Goal: Check status: Check status

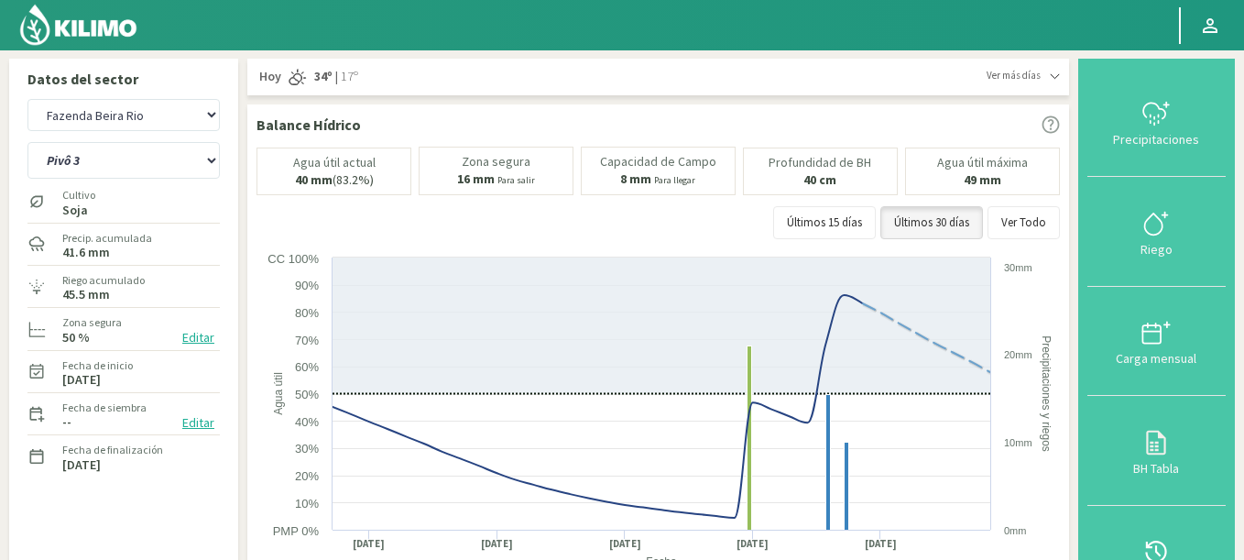
select select "2903: Object"
select select "234: Object"
click at [27, 99] on select "Agr. Huertos de Chocalan Agrícola Bakia Agrícola [GEOGRAPHIC_DATA] - IC Agrícol…" at bounding box center [123, 115] width 192 height 32
click at [113, 166] on select "Pivô 1 Pivô 2 A Pivô 2 B Pivô 3" at bounding box center [123, 160] width 192 height 37
select select "3164: Object"
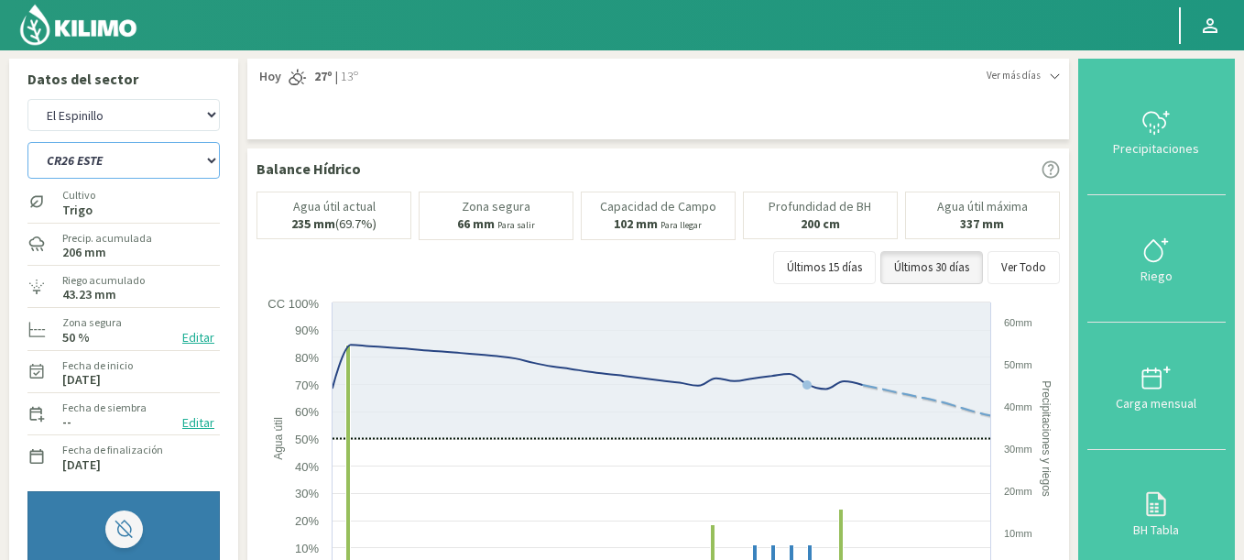
click at [27, 142] on select "C9 OESTE CR18 ESTE CR18 OESTE CR1 NORTE CR1 SUR CR20 ESTE CR24 NORTE CR25 NORTE…" at bounding box center [123, 160] width 192 height 37
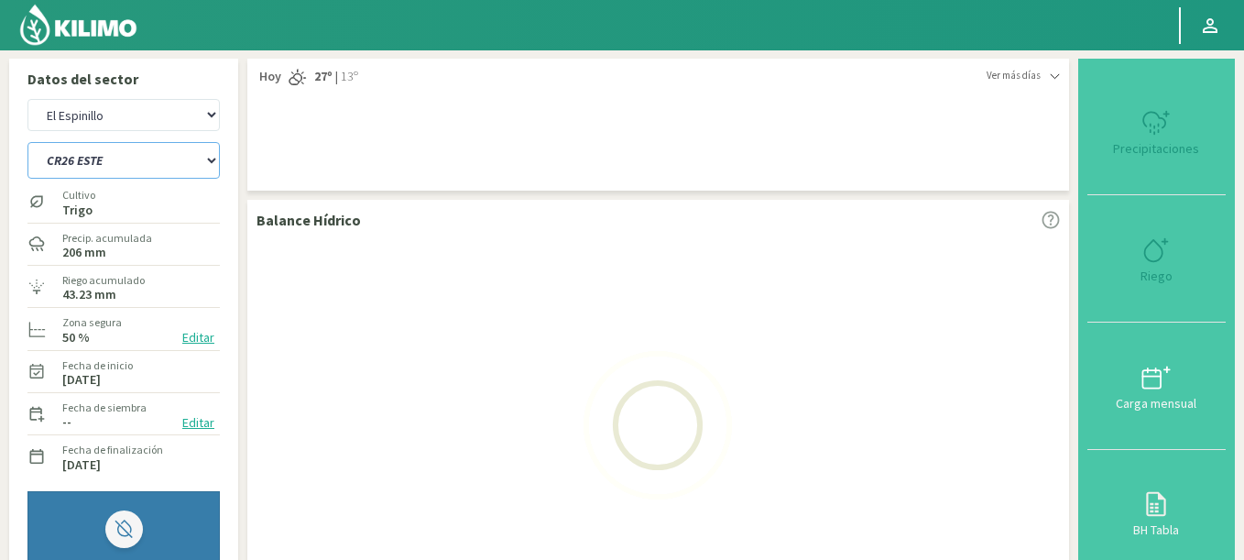
select select "235: Object"
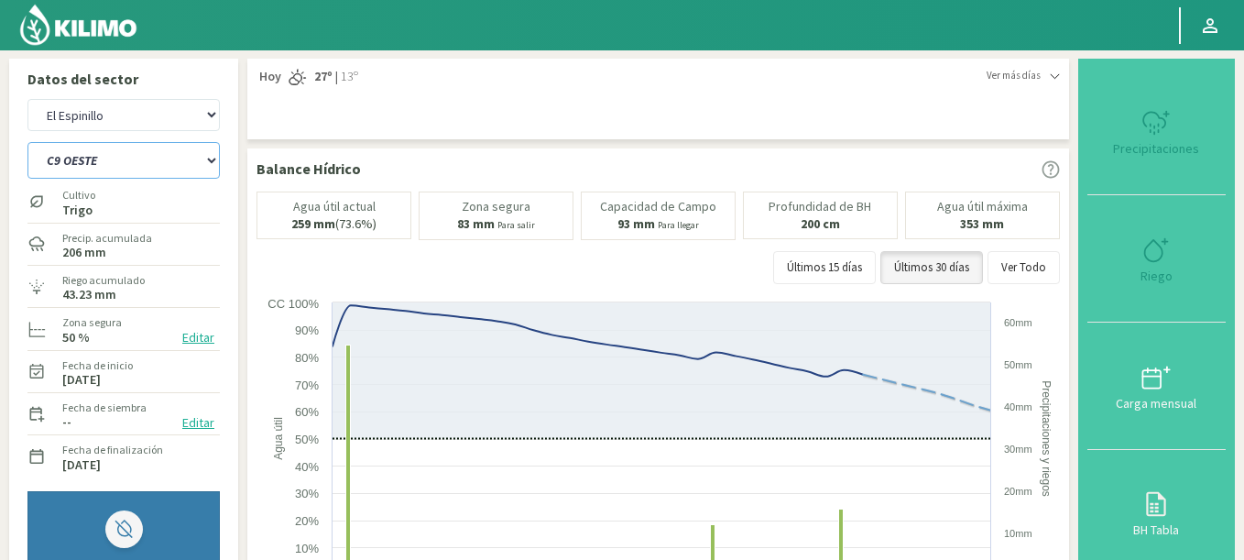
select select "3446: Object"
select select "265: Object"
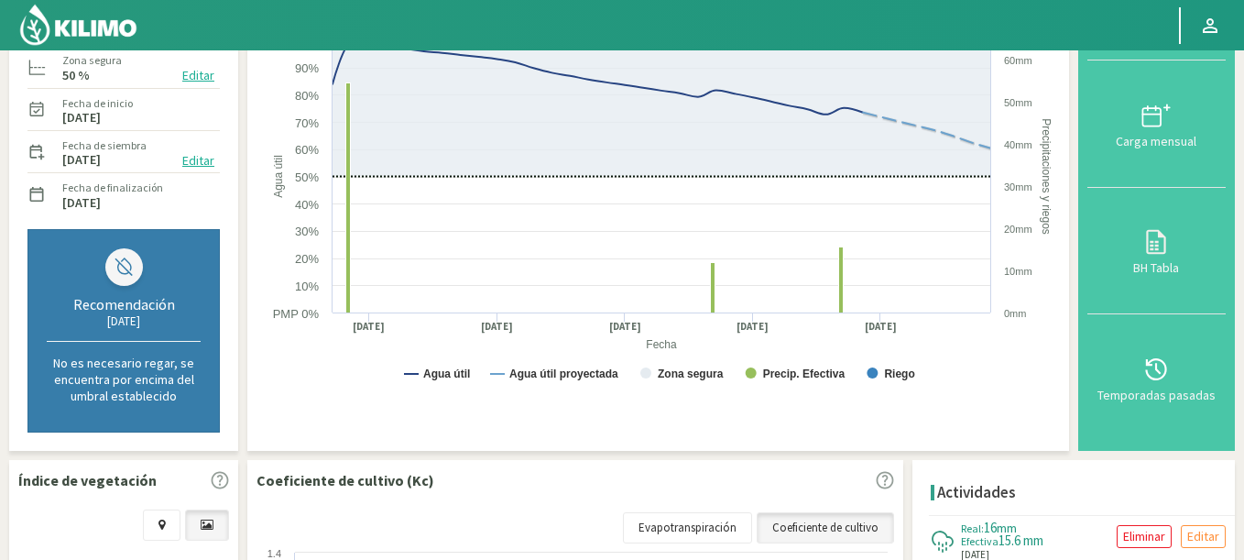
scroll to position [110, 0]
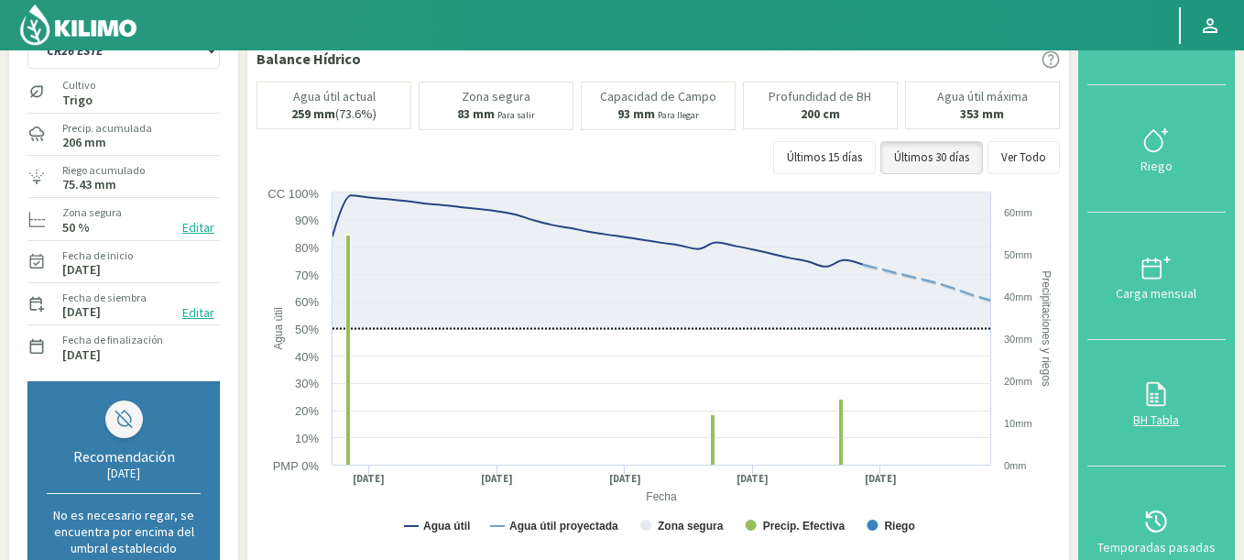
click at [1166, 426] on div "BH Tabla" at bounding box center [1156, 419] width 127 height 13
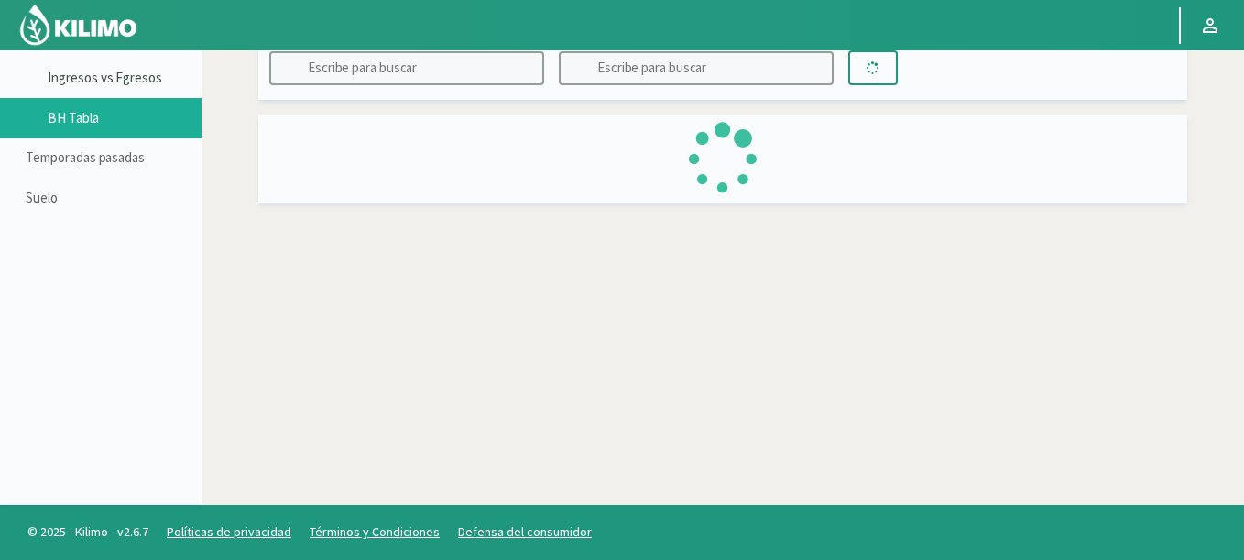
scroll to position [105, 0]
type input "El Espinillo"
type input "CR26 ESTE"
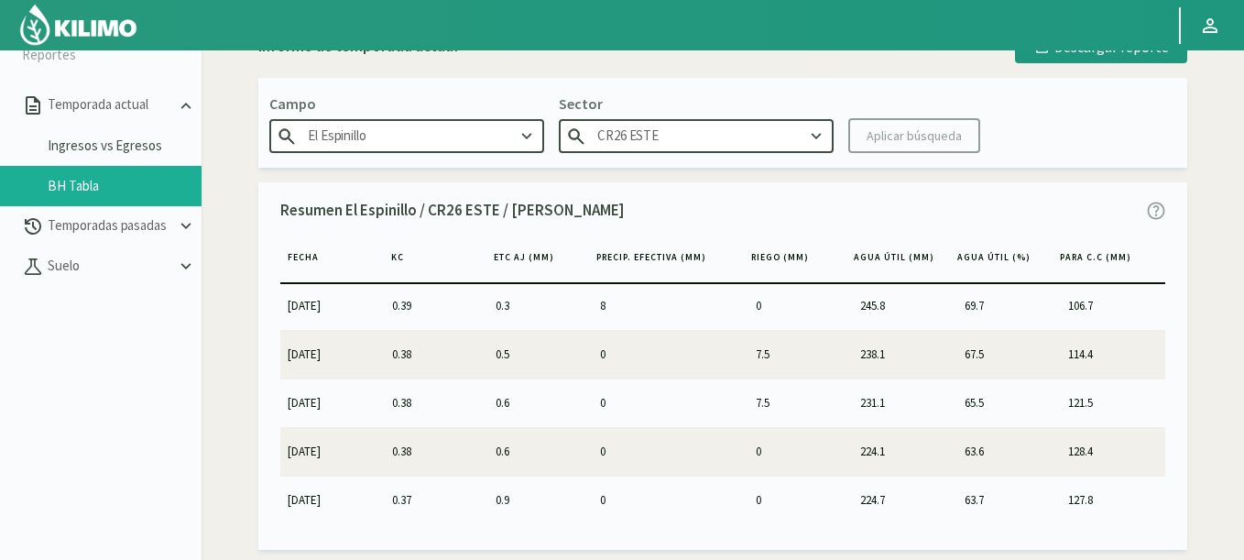
scroll to position [0, 0]
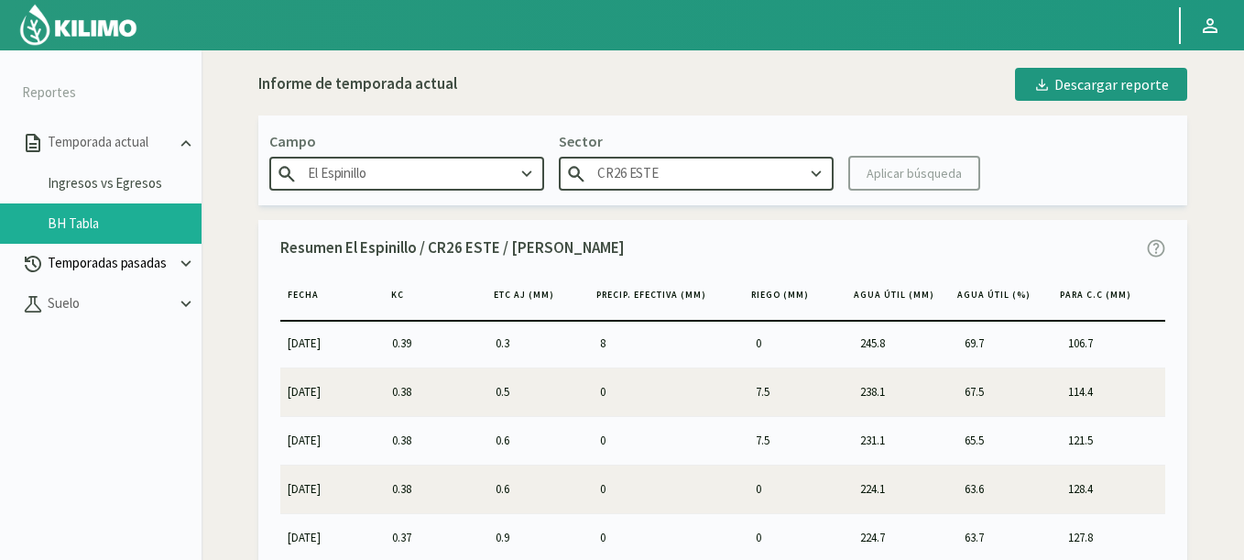
click at [148, 262] on p "Temporadas pasadas" at bounding box center [110, 263] width 132 height 21
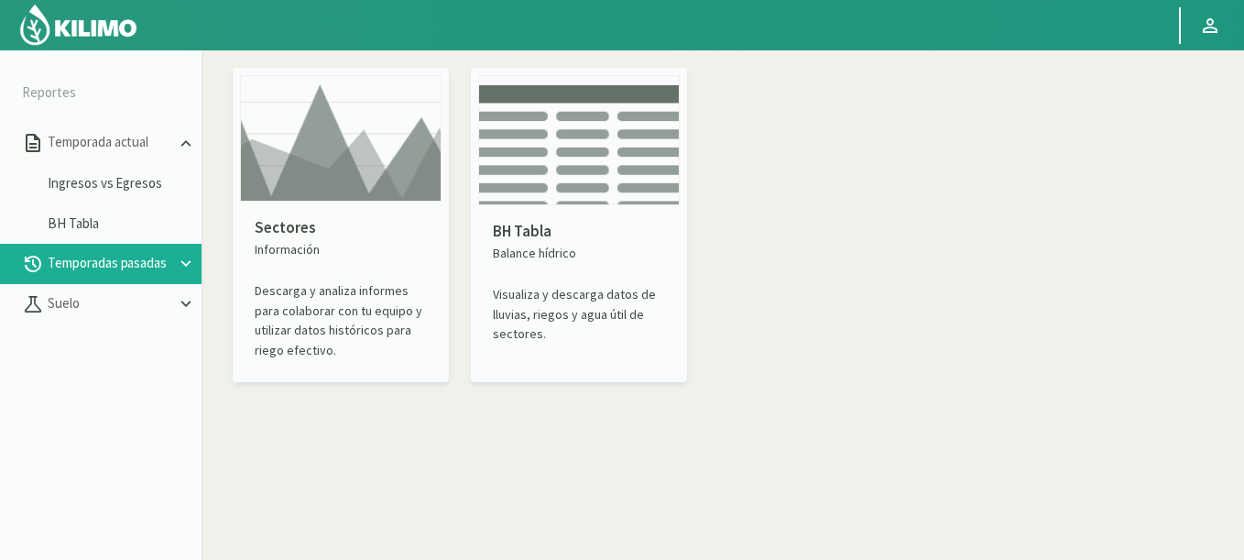
click at [610, 139] on img at bounding box center [579, 140] width 202 height 130
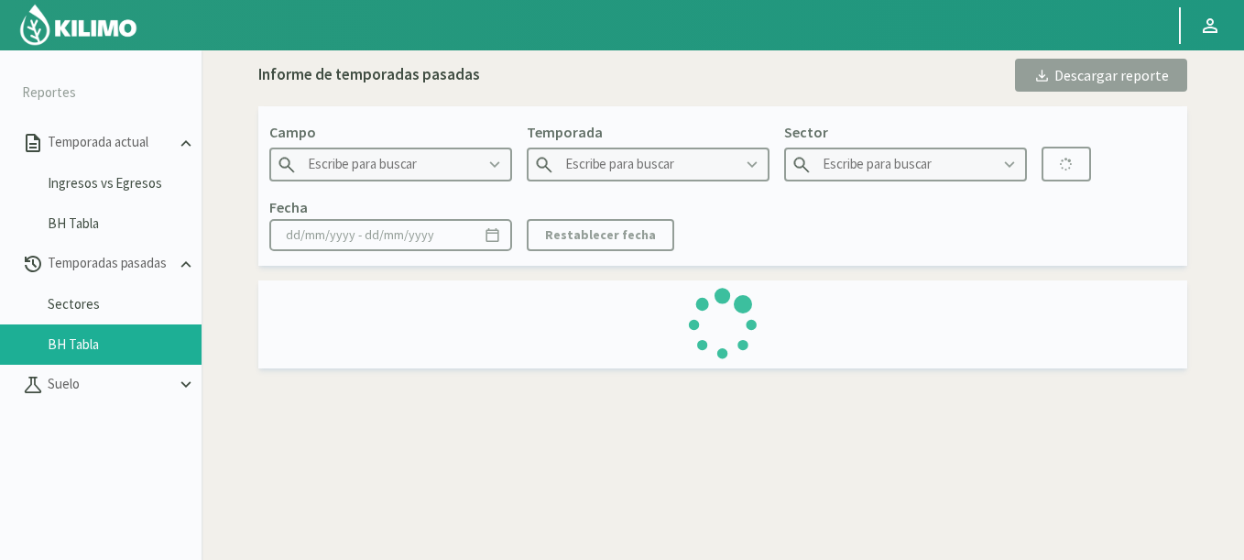
type input "21 de Septiembre"
type input "2022"
type input "P2B - Maiz"
type input "[DATE] - [DATE]"
